Goal: Task Accomplishment & Management: Manage account settings

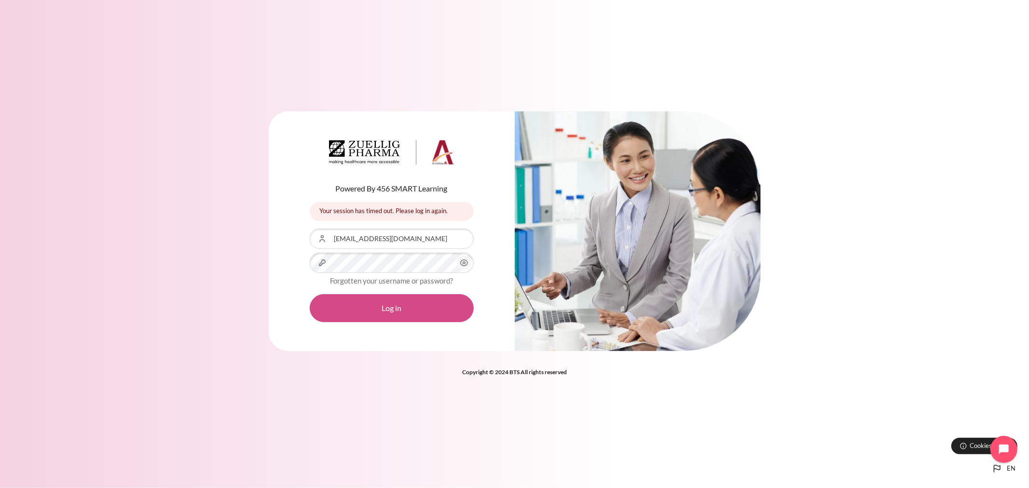
click at [370, 307] on button "Log in" at bounding box center [392, 308] width 164 height 28
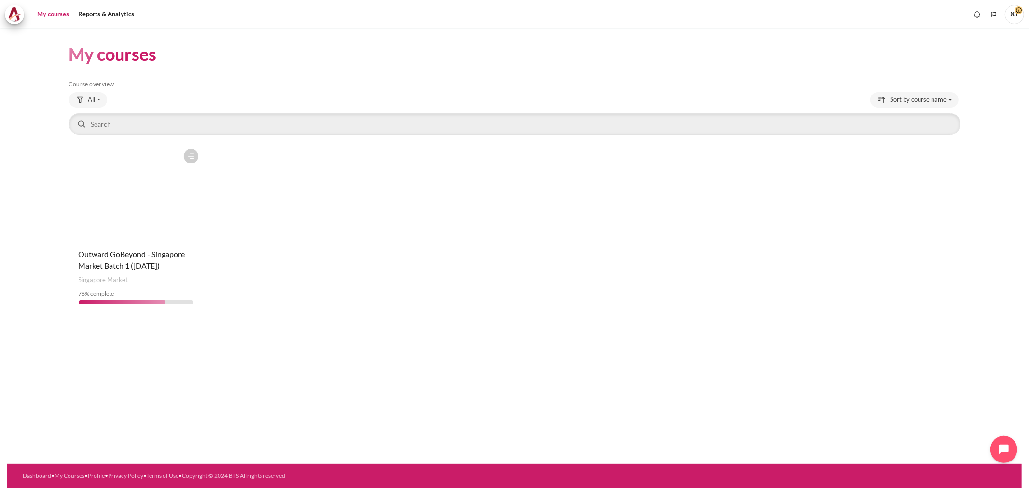
click at [131, 219] on figure "Content" at bounding box center [136, 192] width 134 height 96
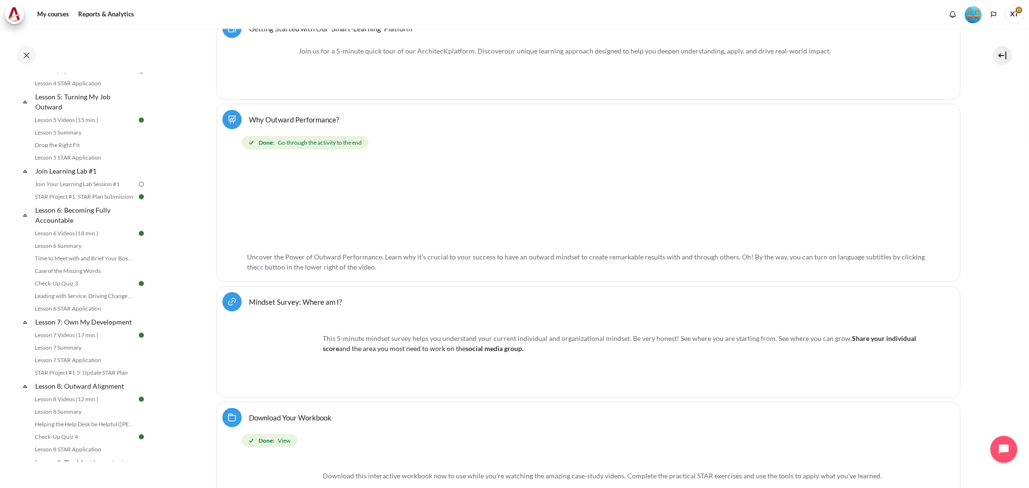
scroll to position [411, 0]
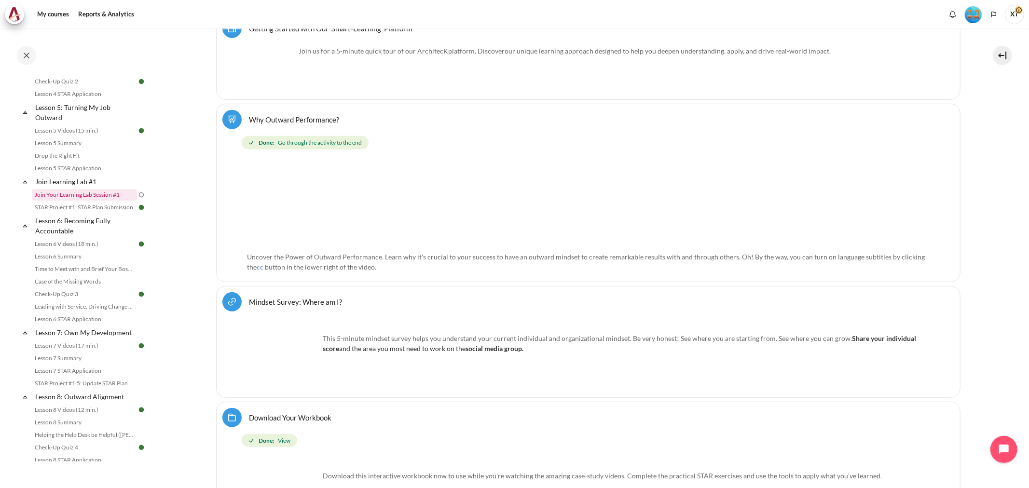
click at [78, 201] on link "Join Your Learning Lab Session #1" at bounding box center [84, 195] width 105 height 12
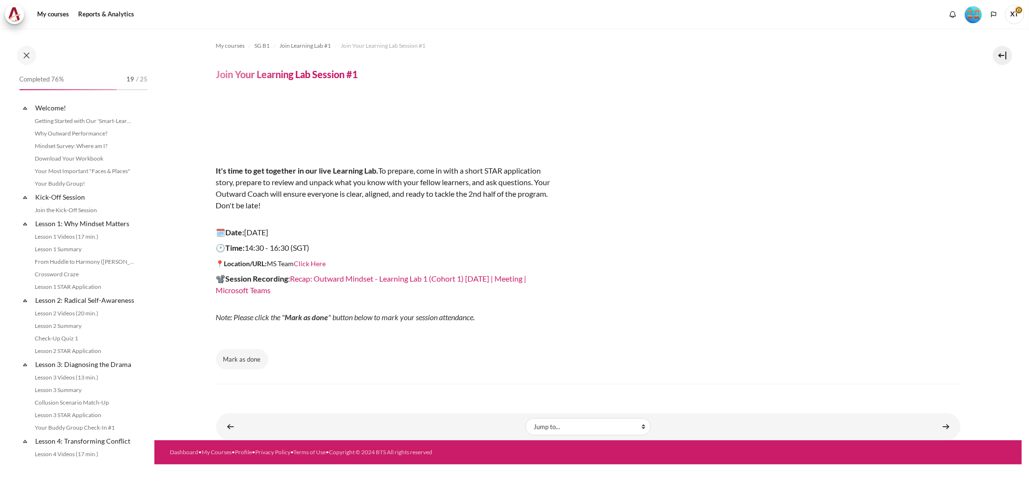
scroll to position [347, 0]
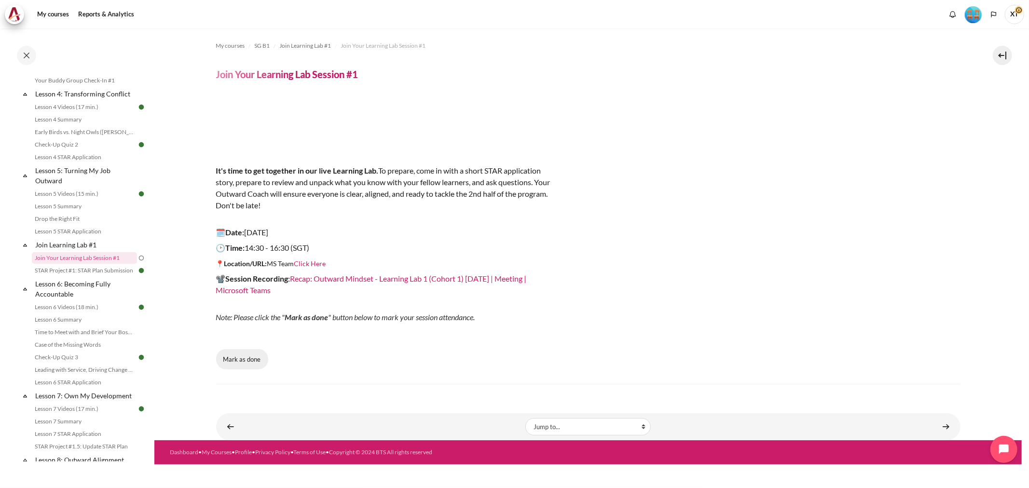
click at [245, 360] on button "Mark as done" at bounding box center [242, 359] width 52 height 20
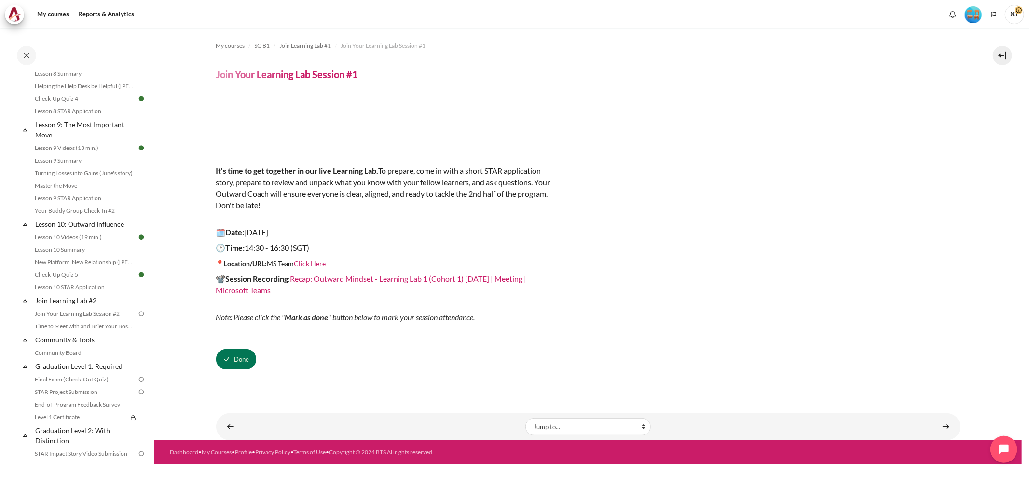
scroll to position [776, 0]
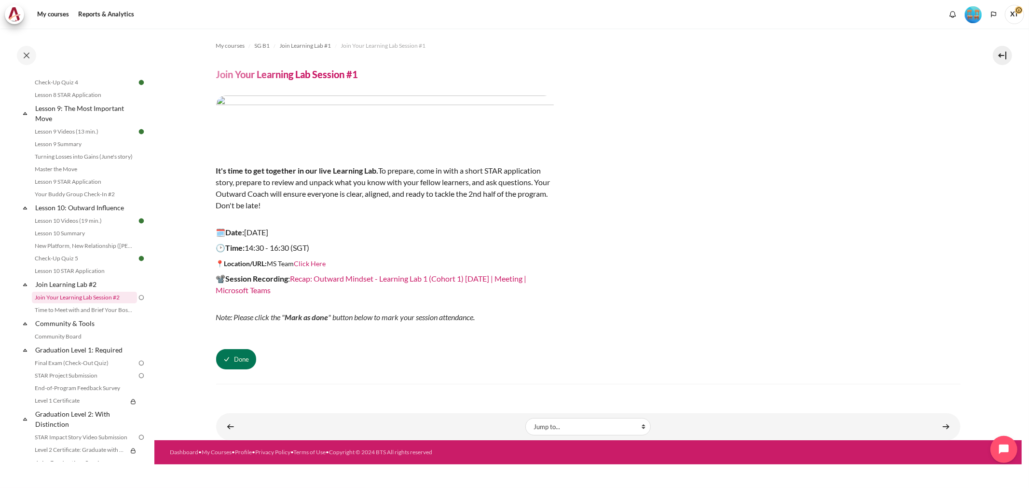
click at [97, 303] on link "Join Your Learning Lab Session #2" at bounding box center [84, 298] width 105 height 12
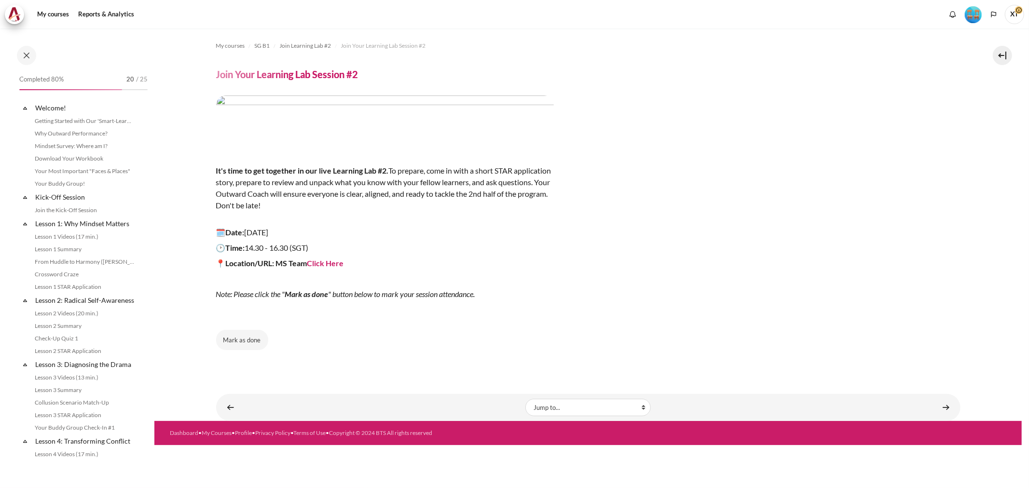
scroll to position [824, 0]
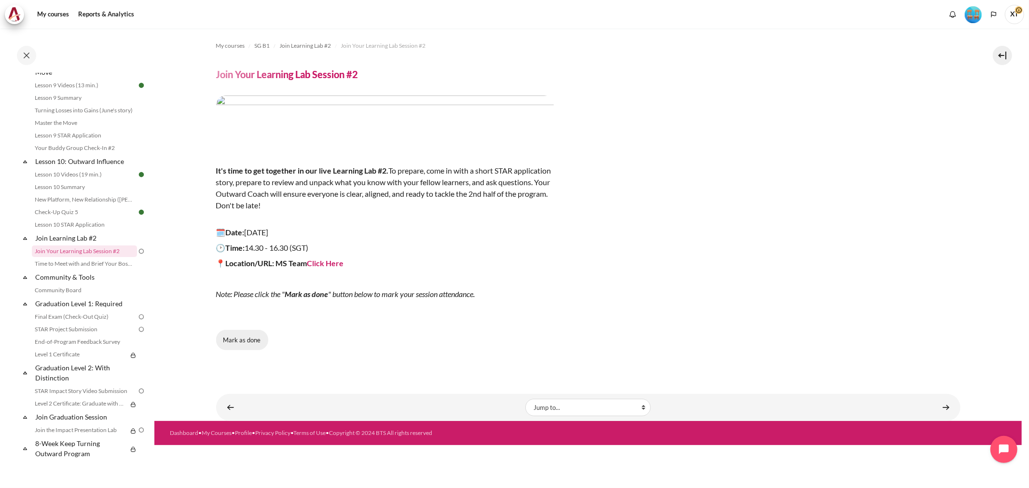
click at [235, 341] on button "Mark as done" at bounding box center [242, 340] width 52 height 20
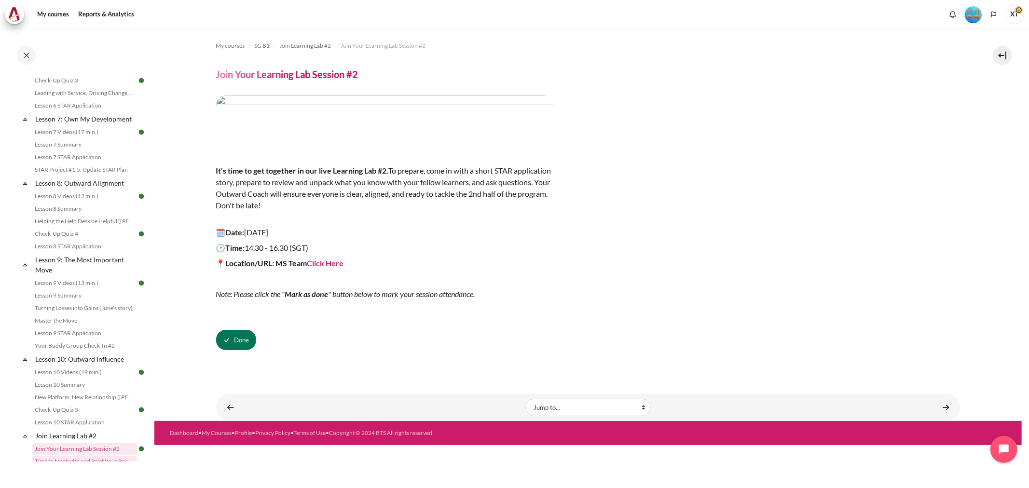
scroll to position [643, 0]
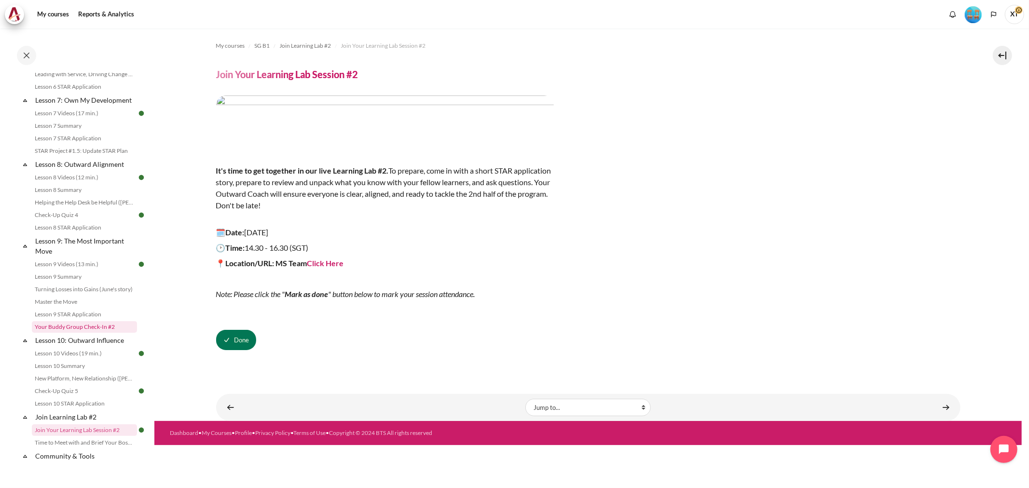
click at [51, 333] on link "Your Buddy Group Check-In #2" at bounding box center [84, 327] width 105 height 12
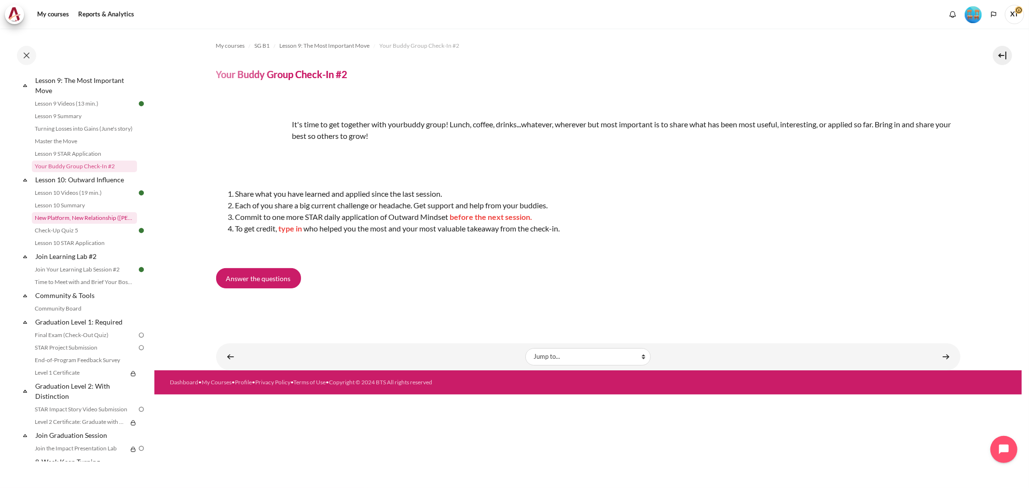
scroll to position [839, 0]
